Goal: Task Accomplishment & Management: Manage account settings

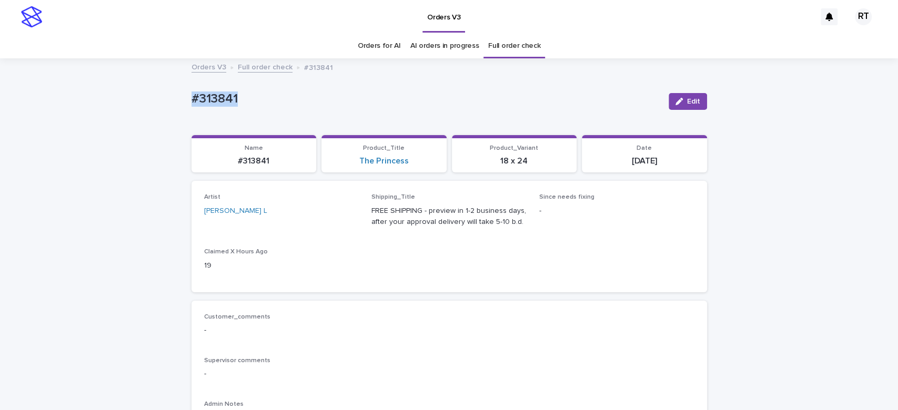
drag, startPoint x: 218, startPoint y: 90, endPoint x: 326, endPoint y: 93, distance: 107.8
copy p "#313841"
drag, startPoint x: 34, startPoint y: 123, endPoint x: 514, endPoint y: 229, distance: 491.9
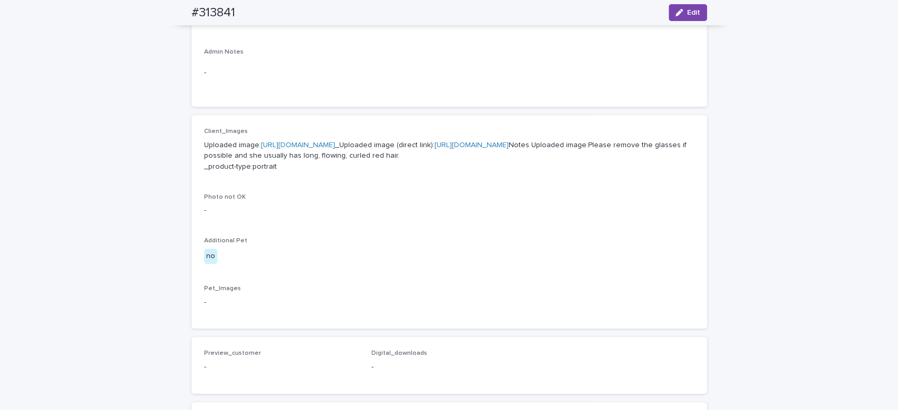
scroll to position [367, 0]
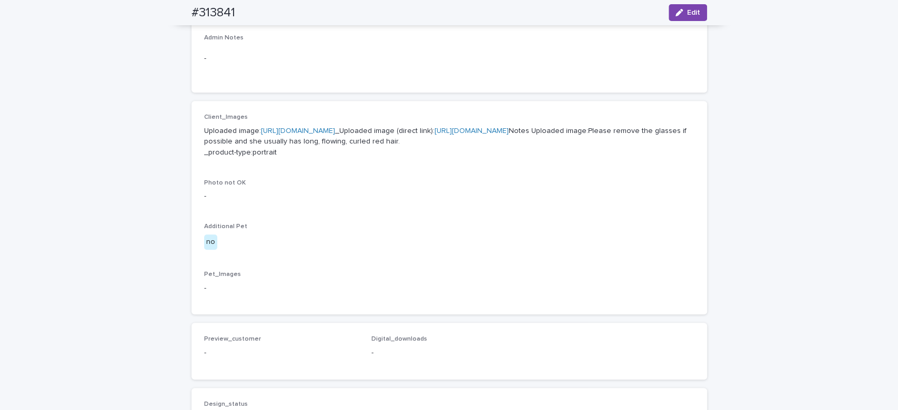
drag, startPoint x: 168, startPoint y: 12, endPoint x: 272, endPoint y: 26, distance: 105.2
click at [252, 17] on div "#313841 Edit" at bounding box center [449, 12] width 566 height 25
copy h2 "#313841"
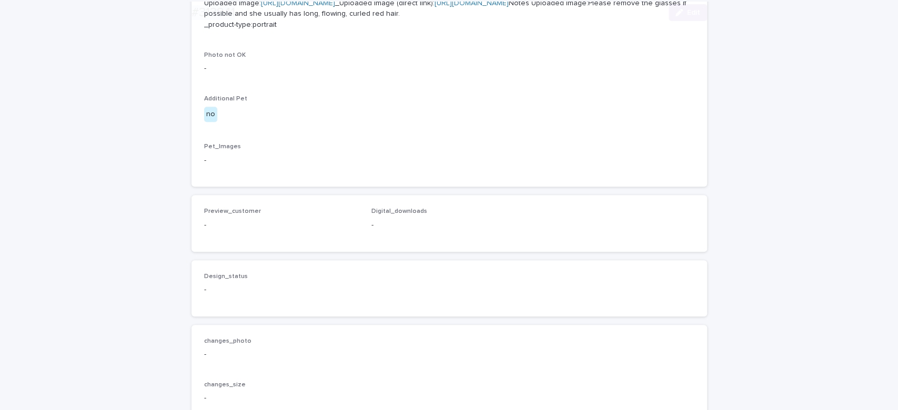
scroll to position [691, 0]
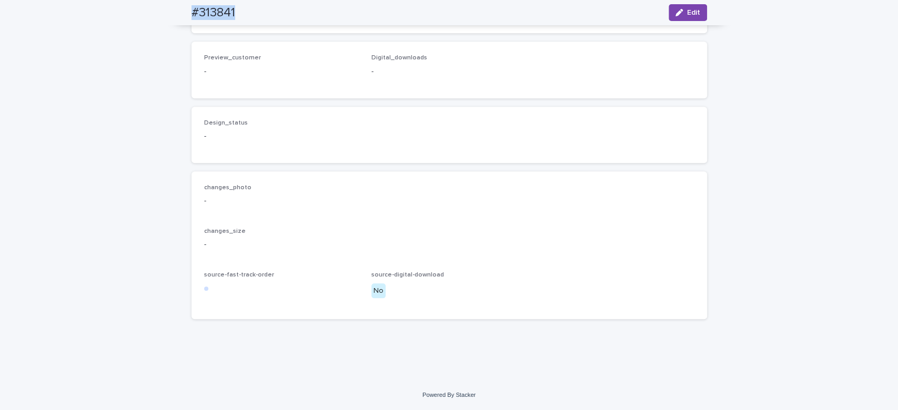
click at [687, 9] on span "Edit" at bounding box center [693, 12] width 13 height 7
click at [219, 58] on div "button" at bounding box center [222, 53] width 11 height 7
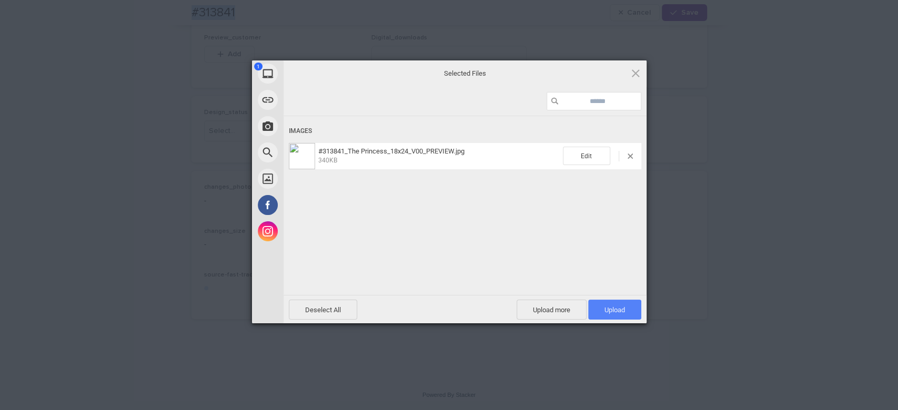
click at [608, 312] on span "Upload 1" at bounding box center [614, 310] width 21 height 8
click at [364, 215] on div "Uploading #313841_The Princess_18x24_V00_PREVIEW.jpg 0.00B / 340KB" at bounding box center [464, 221] width 363 height 210
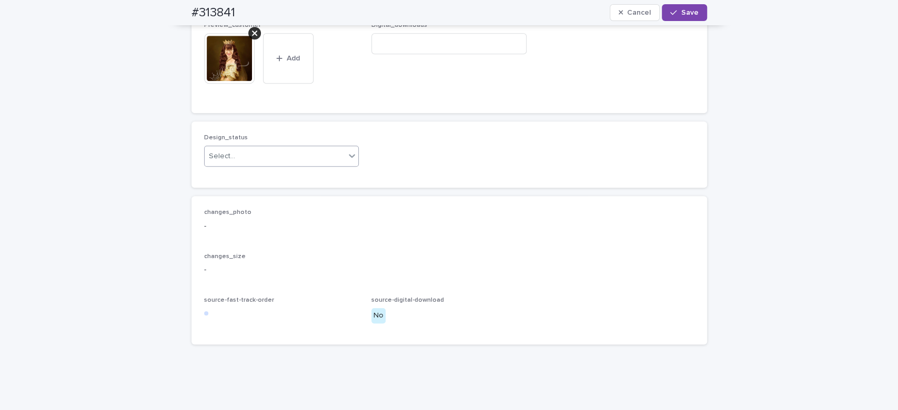
click at [287, 165] on div "Select..." at bounding box center [275, 156] width 141 height 17
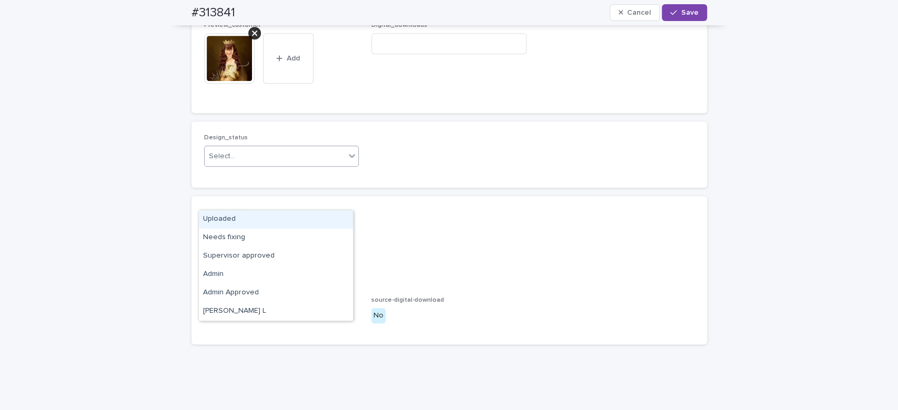
click at [288, 217] on div "Uploaded" at bounding box center [276, 219] width 154 height 18
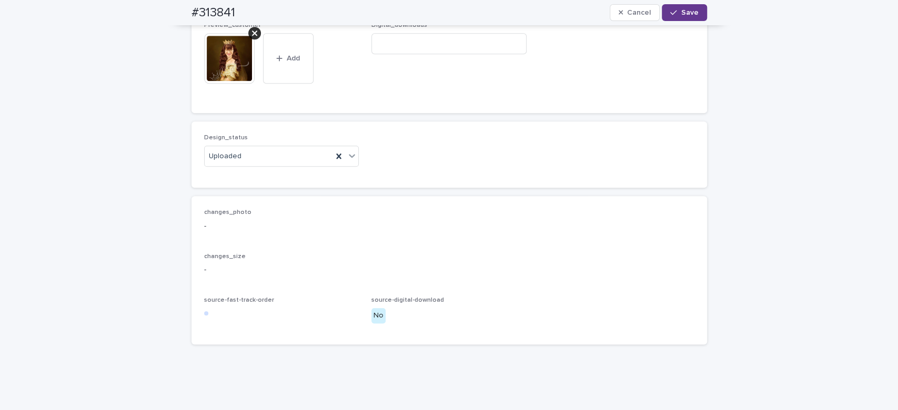
click at [683, 13] on span "Save" at bounding box center [689, 12] width 17 height 7
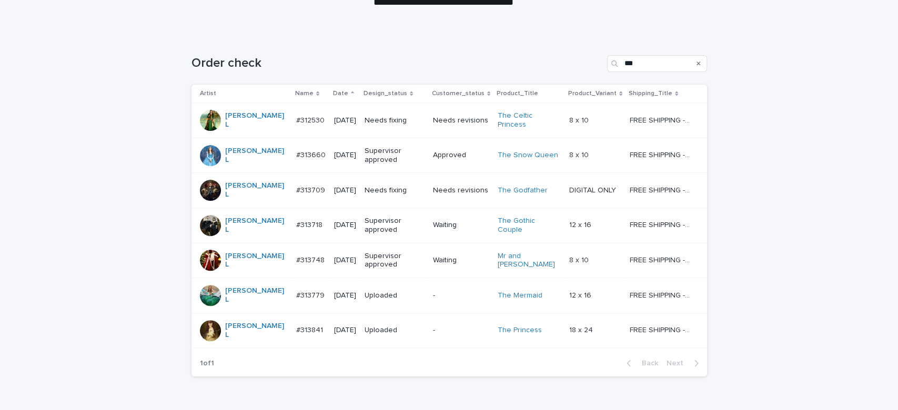
scroll to position [143, 0]
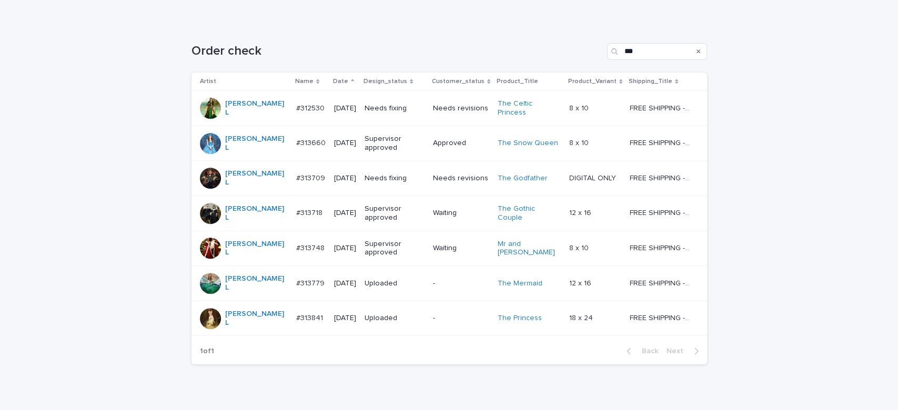
click at [398, 113] on div "Needs fixing" at bounding box center [394, 108] width 60 height 17
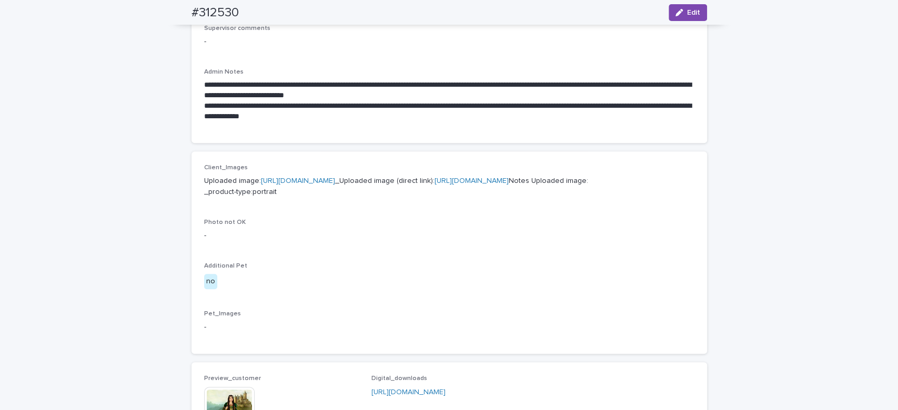
scroll to position [419, 0]
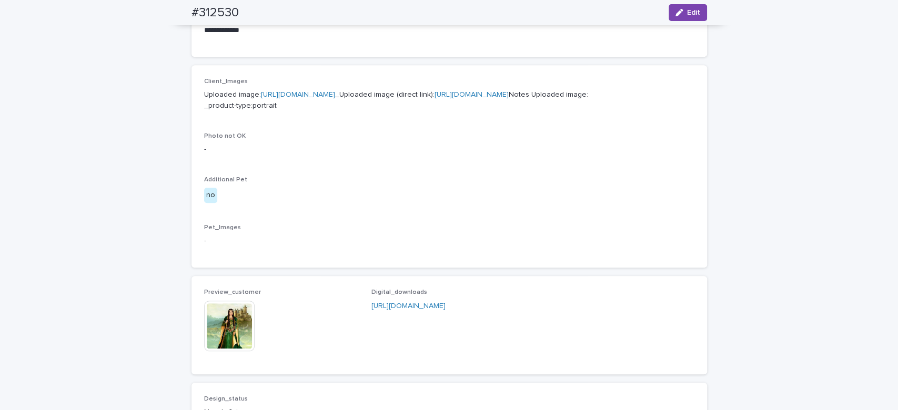
click at [229, 351] on img at bounding box center [229, 326] width 50 height 50
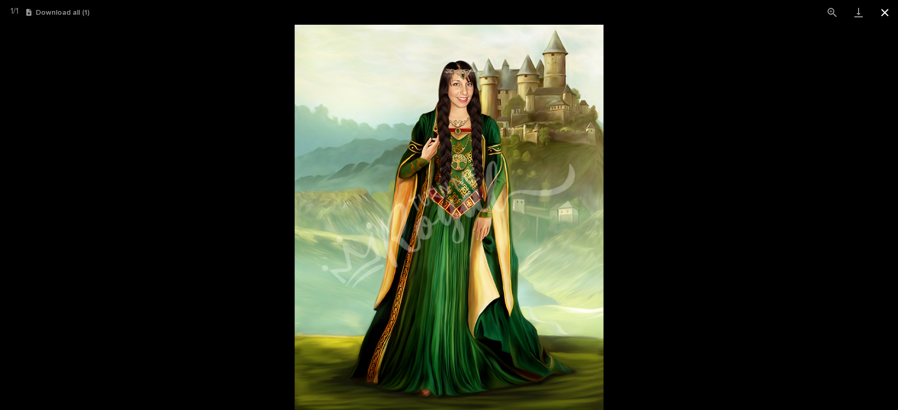
click at [883, 13] on button "Close gallery" at bounding box center [884, 12] width 26 height 25
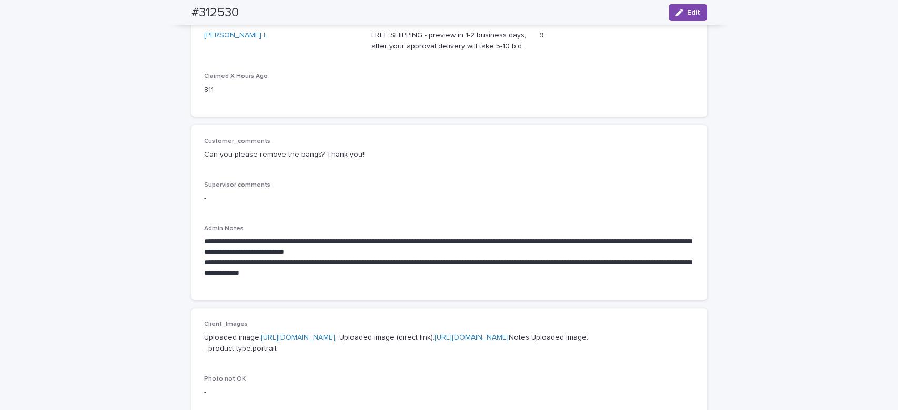
scroll to position [0, 0]
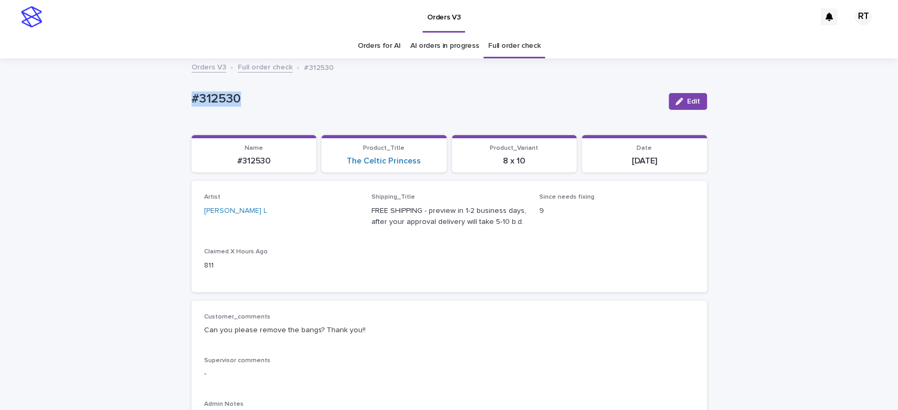
drag, startPoint x: 160, startPoint y: 89, endPoint x: 290, endPoint y: 90, distance: 130.4
copy p "#312530"
drag, startPoint x: 679, startPoint y: 99, endPoint x: 896, endPoint y: 187, distance: 234.1
click at [678, 99] on div "button" at bounding box center [681, 101] width 12 height 7
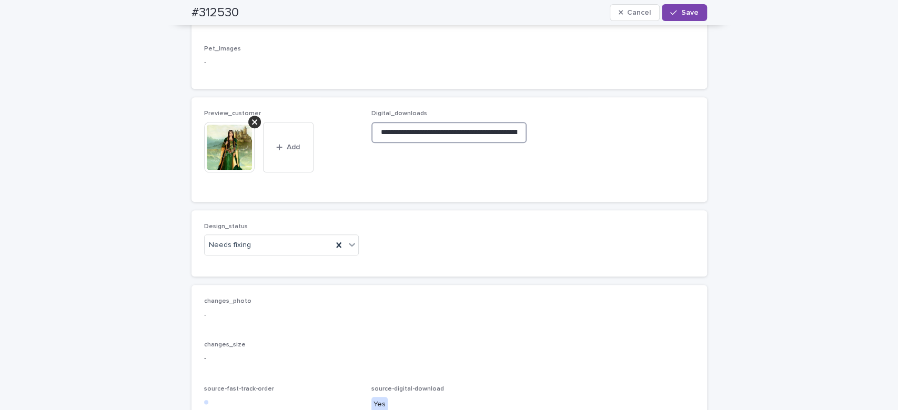
scroll to position [0, 160]
drag, startPoint x: 371, startPoint y: 183, endPoint x: 754, endPoint y: 199, distance: 383.2
click at [252, 125] on icon at bounding box center [254, 121] width 5 height 5
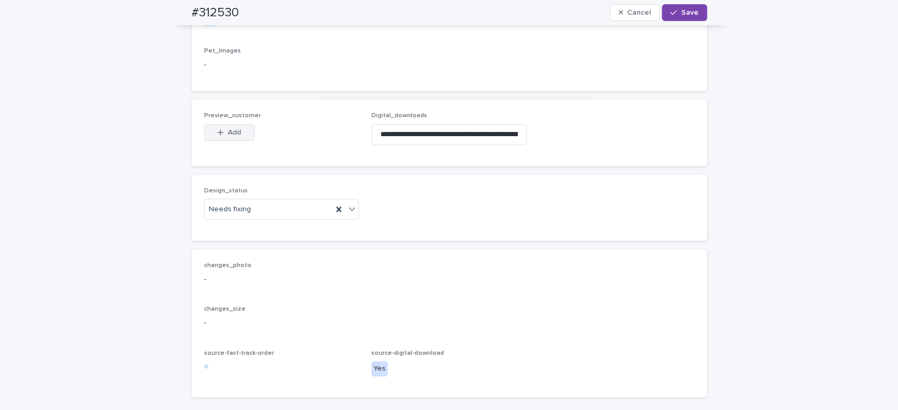
scroll to position [588, 0]
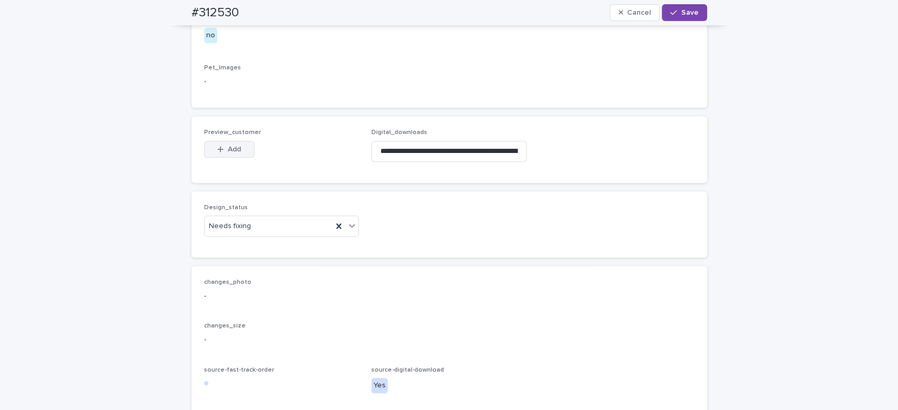
click at [223, 158] on button "Add" at bounding box center [229, 149] width 50 height 17
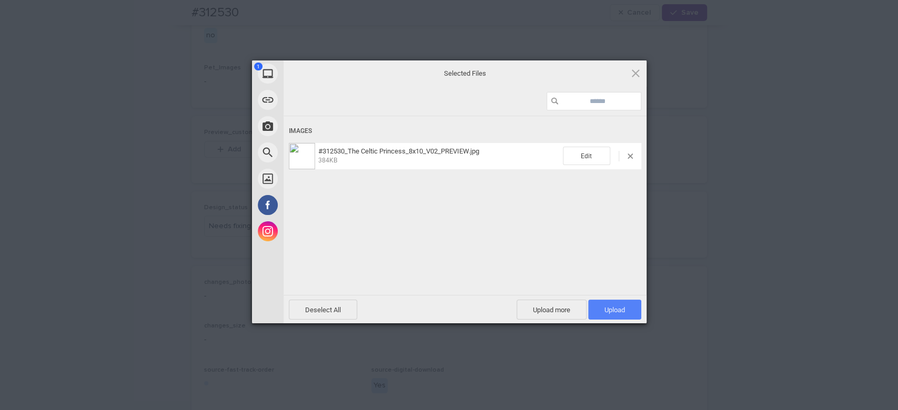
drag, startPoint x: 616, startPoint y: 313, endPoint x: 610, endPoint y: 312, distance: 6.5
click at [617, 313] on span "Upload 1" at bounding box center [614, 310] width 53 height 20
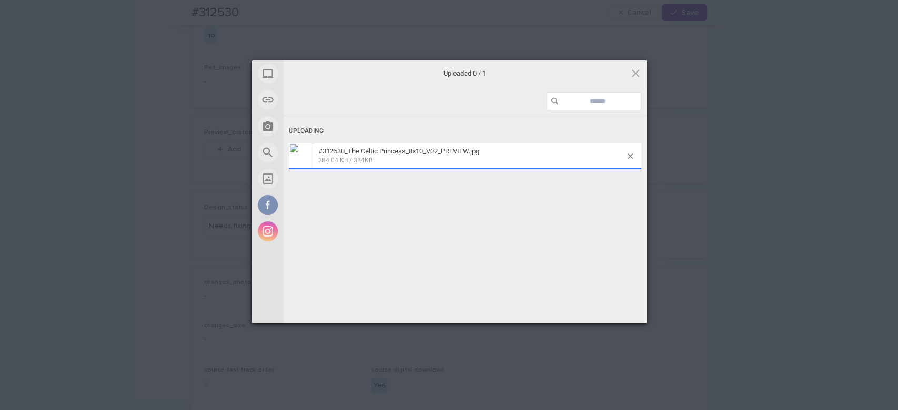
scroll to position [607, 0]
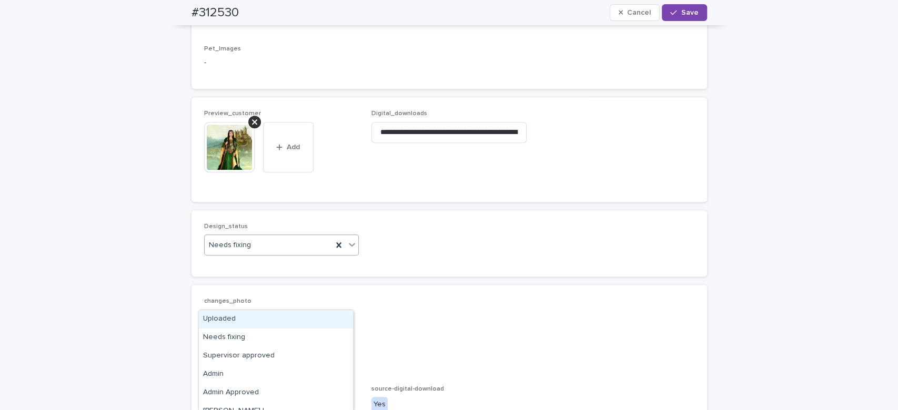
click at [270, 254] on div "Needs fixing" at bounding box center [269, 245] width 128 height 17
click at [264, 317] on div "Uploaded" at bounding box center [276, 319] width 154 height 18
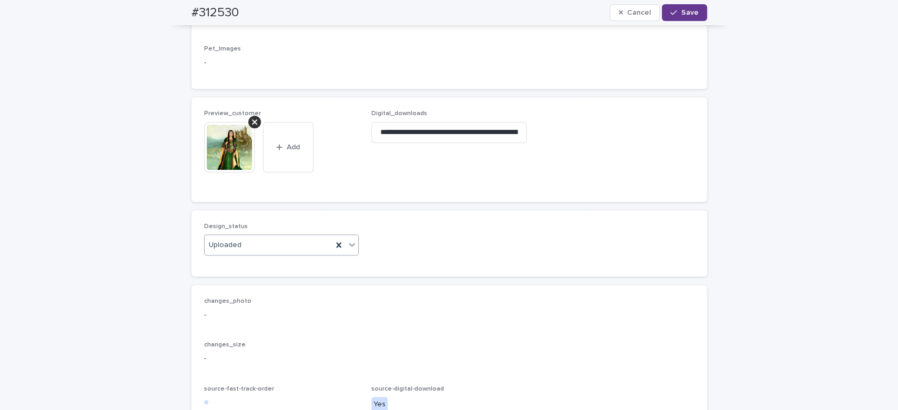
click at [681, 9] on span "Save" at bounding box center [689, 12] width 17 height 7
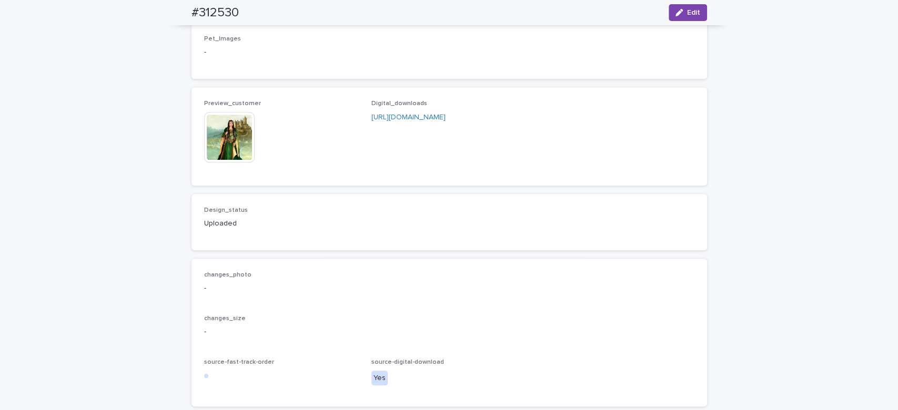
scroll to position [594, 0]
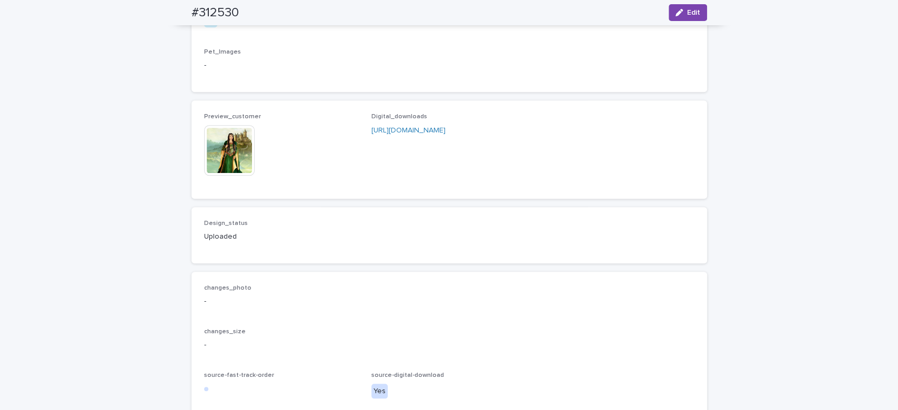
click at [218, 176] on img at bounding box center [229, 150] width 50 height 50
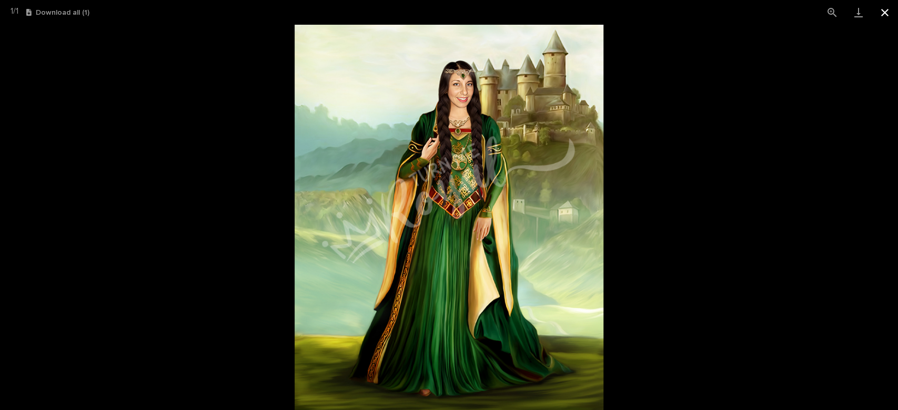
click at [889, 13] on button "Close gallery" at bounding box center [884, 12] width 26 height 25
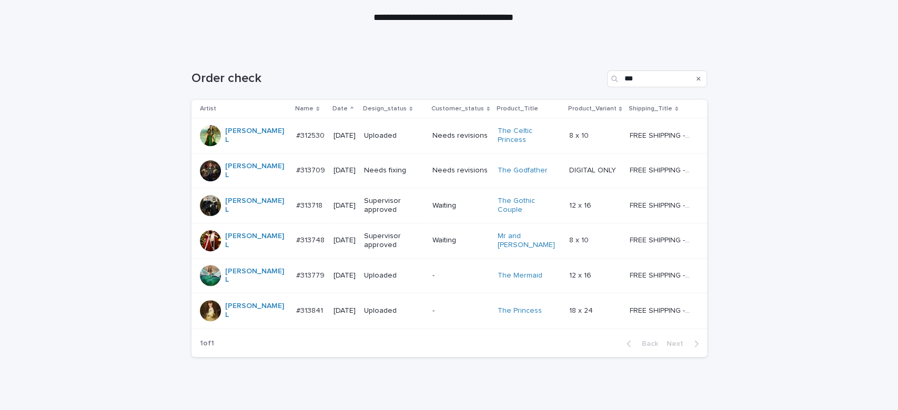
scroll to position [131, 0]
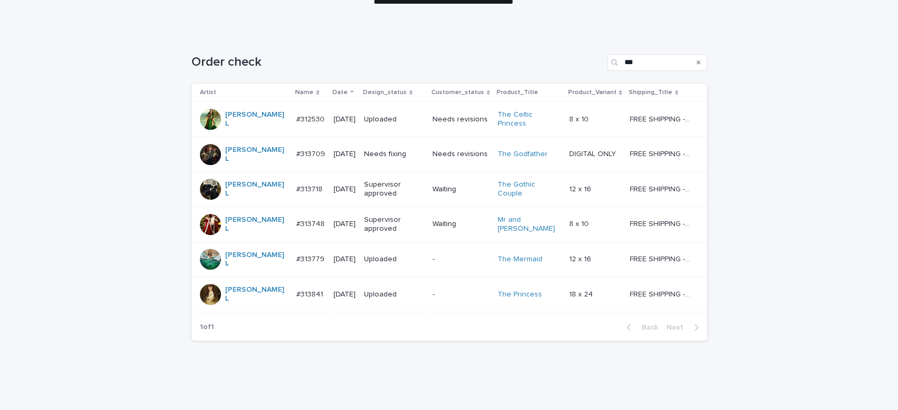
click at [398, 150] on p "Needs fixing" at bounding box center [394, 154] width 60 height 9
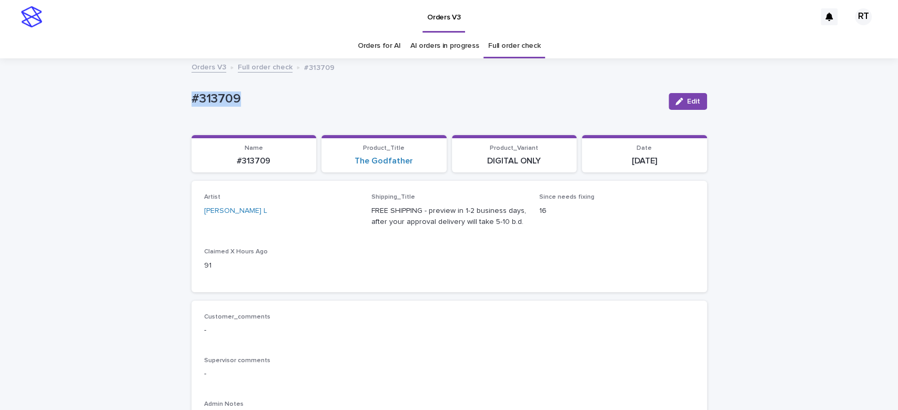
drag, startPoint x: 174, startPoint y: 99, endPoint x: 371, endPoint y: 110, distance: 197.0
copy p "#313709"
drag, startPoint x: 149, startPoint y: 90, endPoint x: 282, endPoint y: 87, distance: 133.1
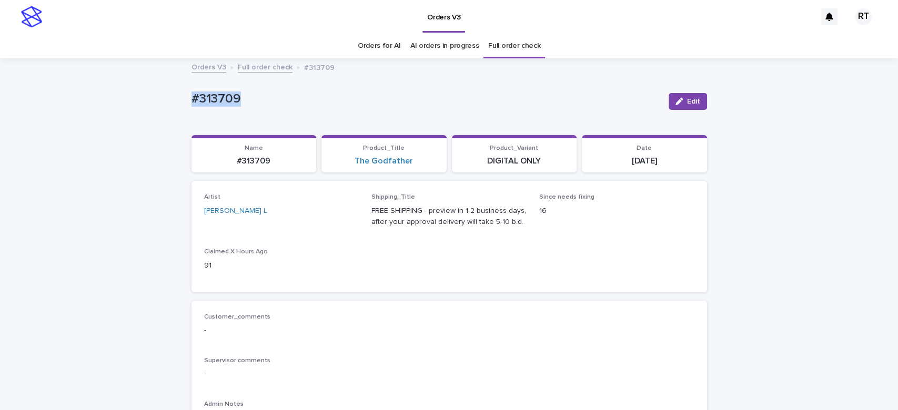
copy p "#313709"
click at [687, 98] on span "Edit" at bounding box center [693, 101] width 13 height 7
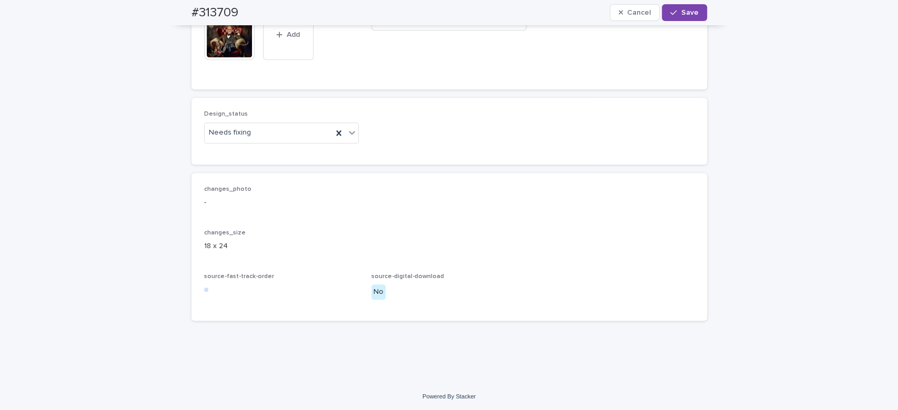
scroll to position [683, 0]
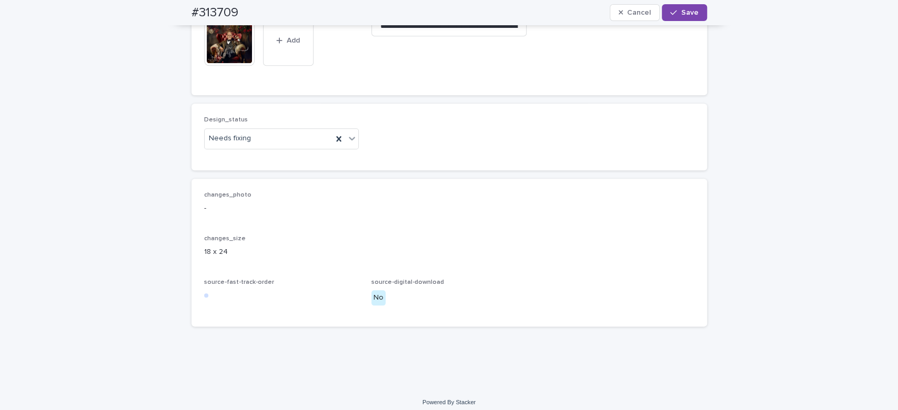
drag, startPoint x: 252, startPoint y: 69, endPoint x: 251, endPoint y: 78, distance: 8.5
click at [252, 22] on div at bounding box center [254, 15] width 13 height 13
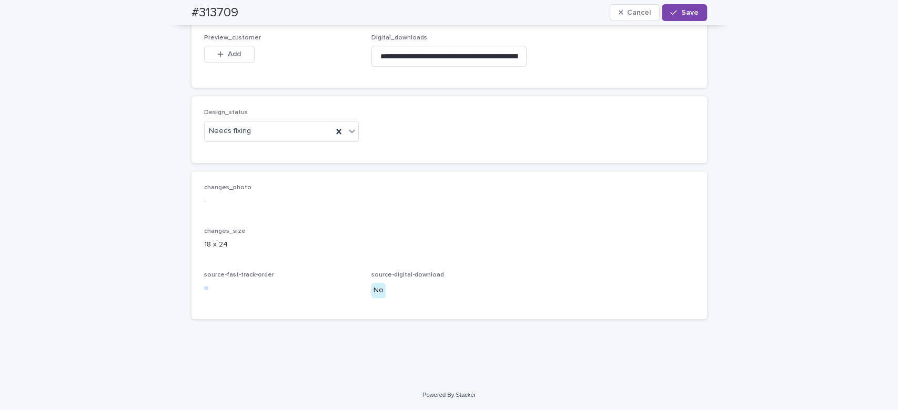
drag, startPoint x: 219, startPoint y: 74, endPoint x: 232, endPoint y: 95, distance: 24.1
click at [220, 58] on div "button" at bounding box center [222, 53] width 11 height 7
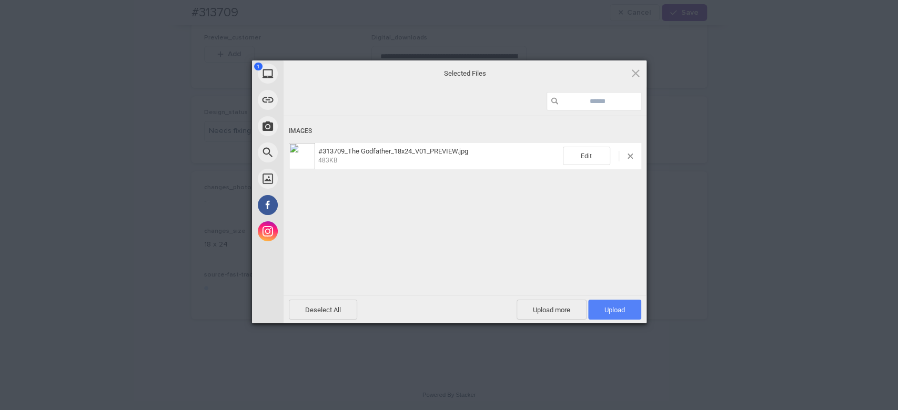
drag, startPoint x: 611, startPoint y: 310, endPoint x: 606, endPoint y: 301, distance: 9.7
click at [613, 308] on span "Upload 1" at bounding box center [614, 310] width 21 height 8
click at [444, 223] on div "Uploading #313709_The Godfather_18x24_V01_PREVIEW.jpg 0.00B / 483KB" at bounding box center [464, 221] width 363 height 210
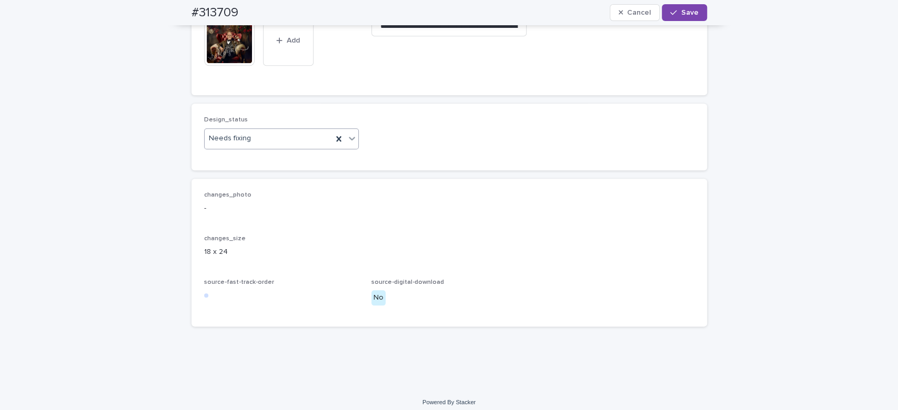
click at [257, 147] on div "Needs fixing" at bounding box center [269, 138] width 128 height 17
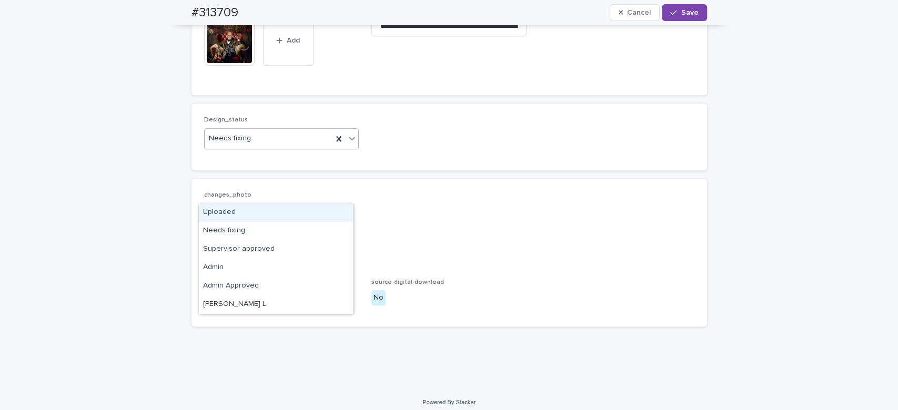
click at [256, 212] on div "Uploaded" at bounding box center [276, 213] width 154 height 18
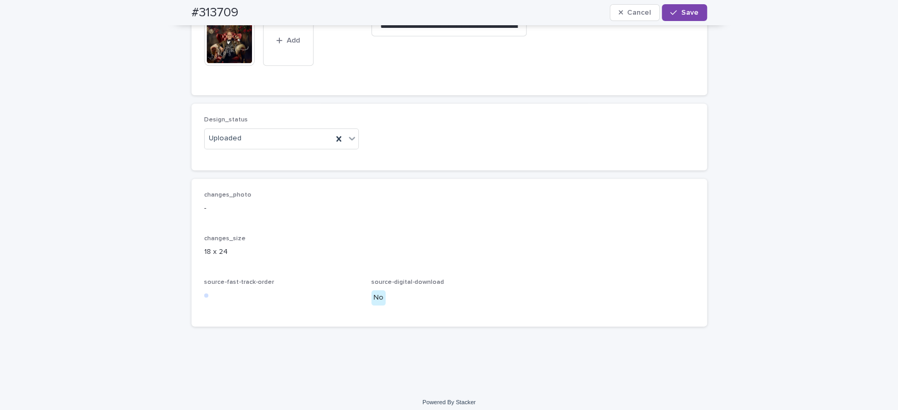
drag, startPoint x: 687, startPoint y: 9, endPoint x: 696, endPoint y: 30, distance: 22.4
click at [687, 10] on span "Save" at bounding box center [689, 12] width 17 height 7
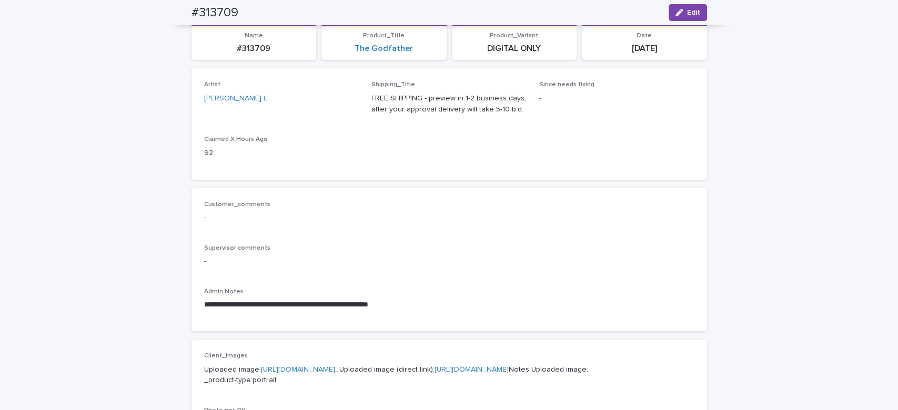
scroll to position [0, 0]
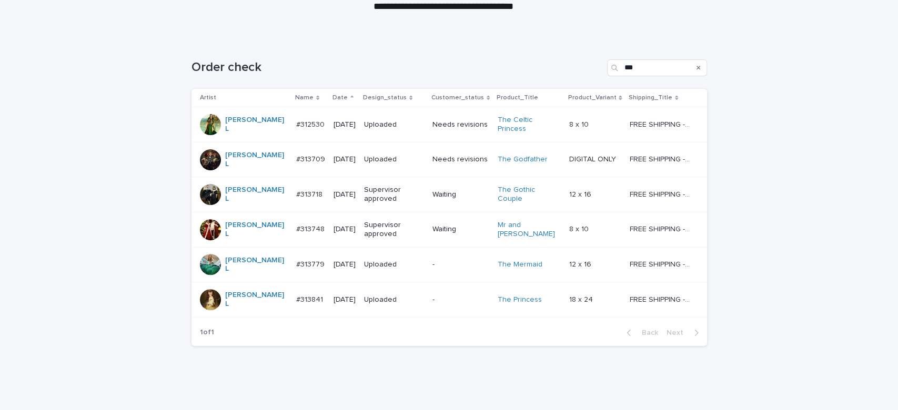
scroll to position [128, 0]
